Goal: Task Accomplishment & Management: Manage account settings

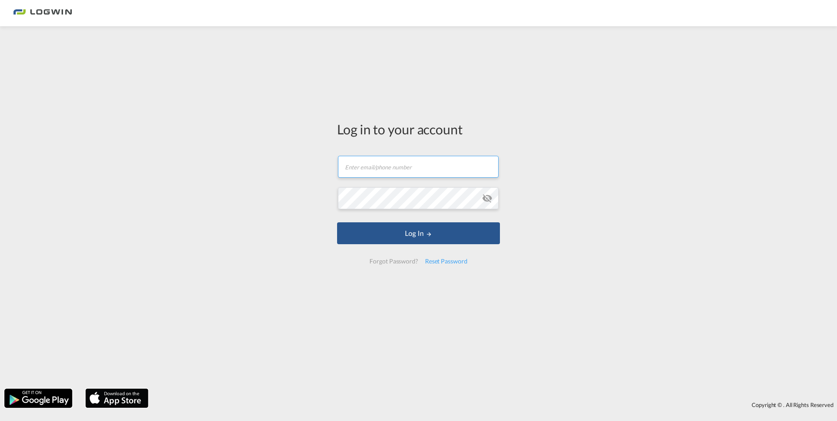
click at [375, 162] on input "text" at bounding box center [418, 167] width 161 height 22
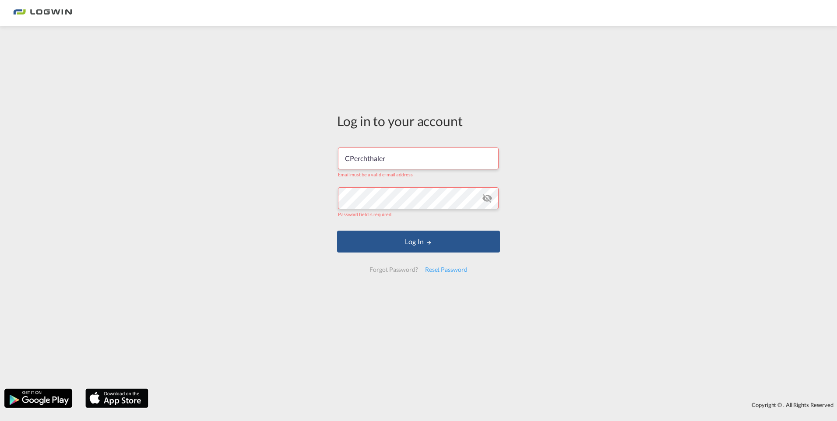
drag, startPoint x: 401, startPoint y: 158, endPoint x: 329, endPoint y: 151, distance: 72.1
click at [329, 151] on div "Log in to your account CPerchthaler Email must be a valid e-mail address Passwo…" at bounding box center [418, 208] width 837 height 354
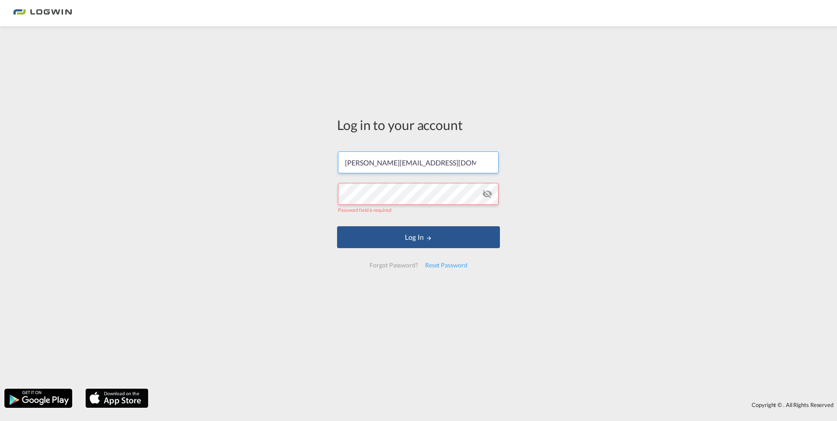
scroll to position [0, 4]
type input "[PERSON_NAME][EMAIL_ADDRESS][DOMAIN_NAME]"
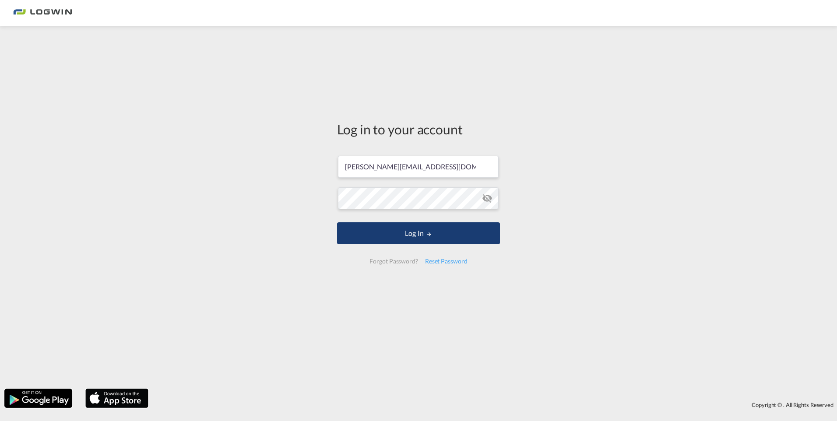
click at [383, 239] on button "Log In" at bounding box center [418, 233] width 163 height 22
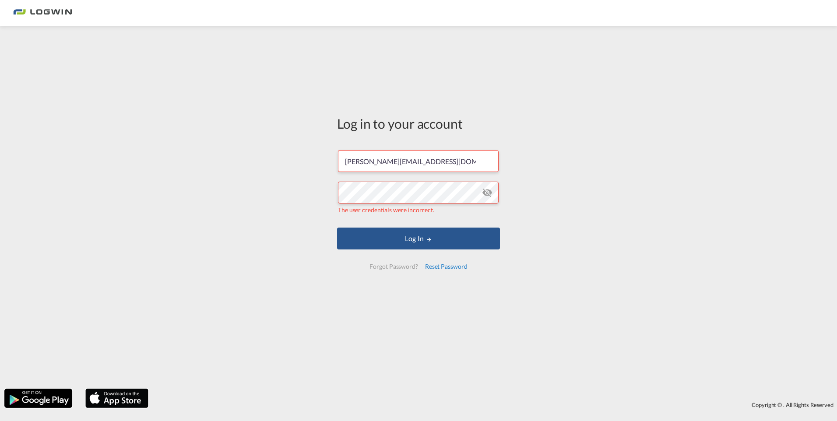
click at [436, 267] on div "Reset Password" at bounding box center [446, 267] width 49 height 16
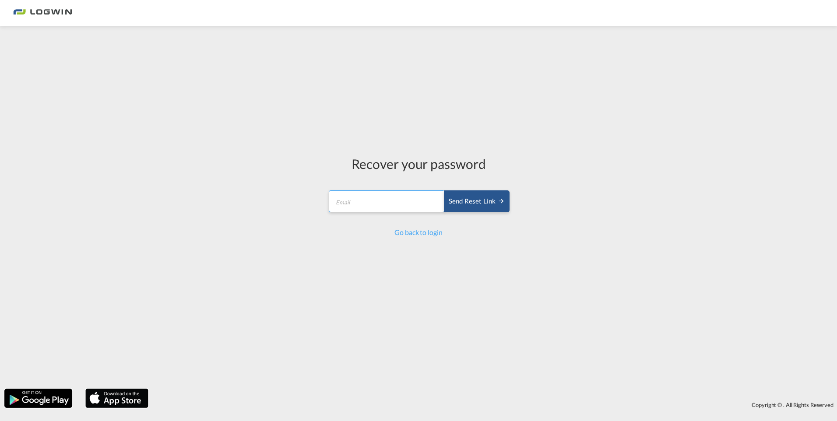
click at [414, 197] on input "email" at bounding box center [387, 201] width 116 height 22
type input "[PERSON_NAME][EMAIL_ADDRESS][DOMAIN_NAME]"
click at [475, 204] on div "Send reset link" at bounding box center [477, 202] width 56 height 10
